Goal: Information Seeking & Learning: Check status

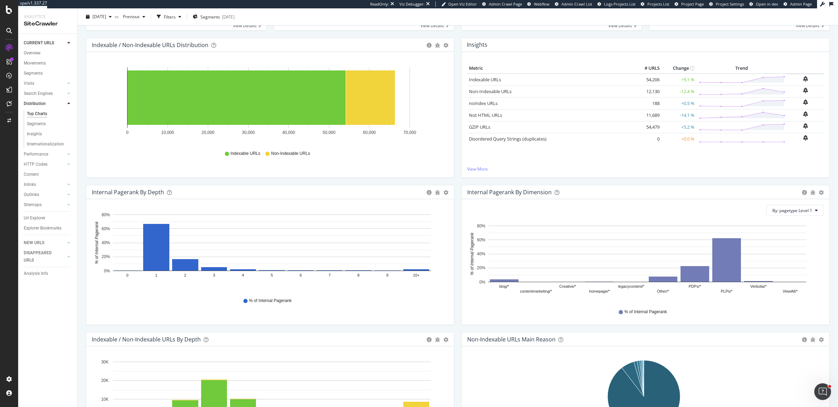
scroll to position [77, 0]
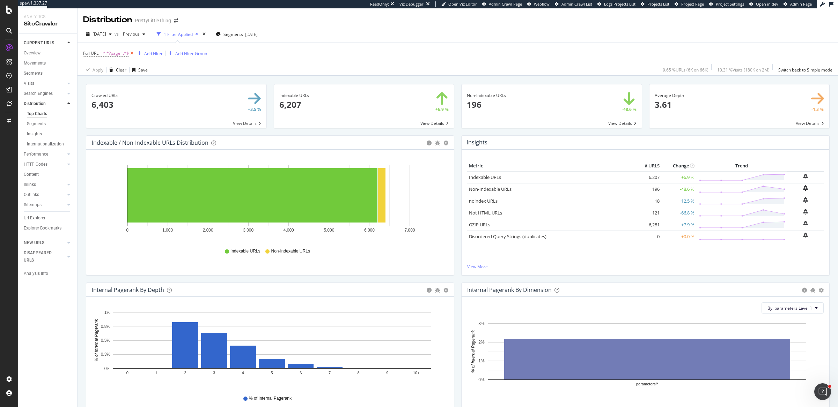
click at [133, 53] on icon at bounding box center [132, 53] width 6 height 7
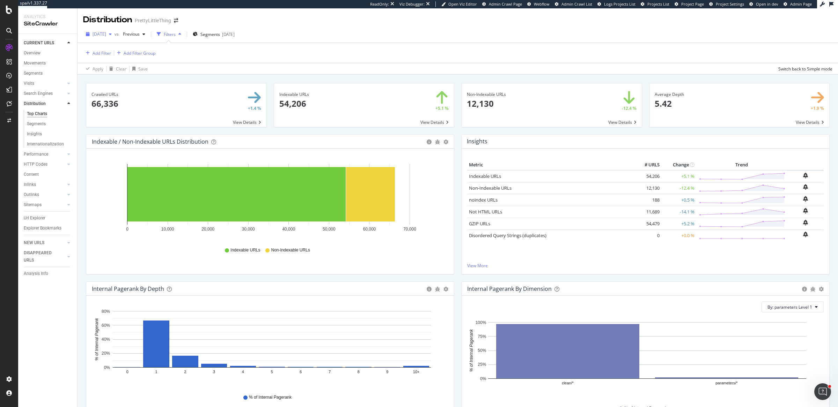
click at [112, 34] on icon "button" at bounding box center [110, 34] width 3 height 4
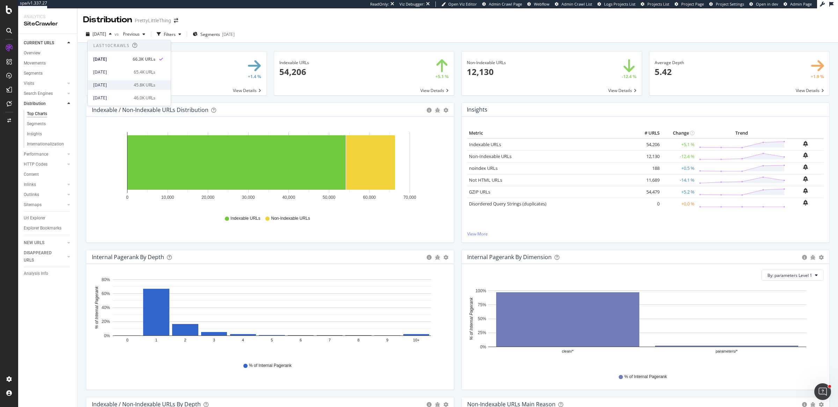
click at [134, 87] on div "45.8K URLs" at bounding box center [145, 85] width 22 height 6
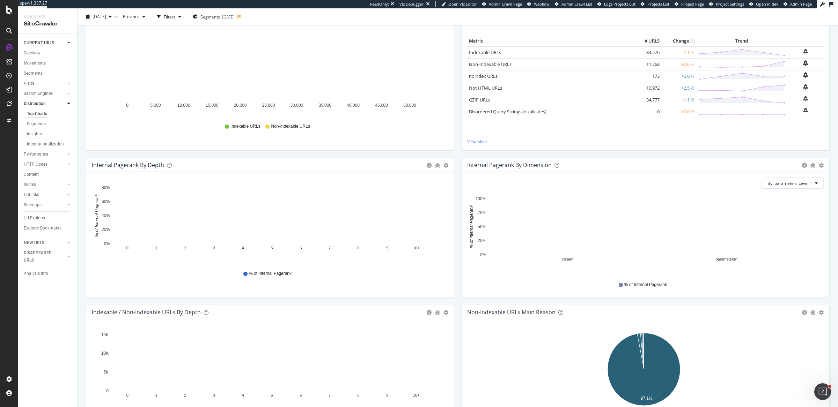
scroll to position [90, 0]
